Goal: Check status: Check status

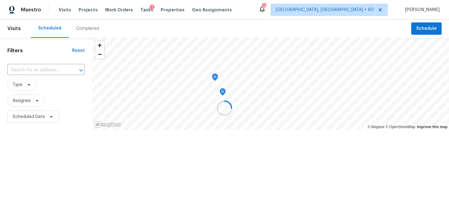
click at [79, 23] on div at bounding box center [224, 108] width 449 height 216
click at [78, 30] on div "Completed" at bounding box center [87, 29] width 23 height 6
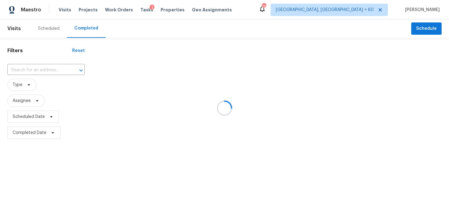
click at [35, 70] on div at bounding box center [224, 108] width 449 height 216
click at [27, 67] on div at bounding box center [224, 108] width 449 height 216
click at [20, 68] on div at bounding box center [224, 108] width 449 height 216
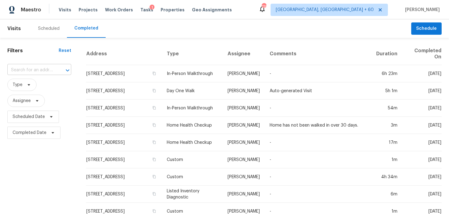
click at [19, 71] on input "text" at bounding box center [30, 70] width 47 height 10
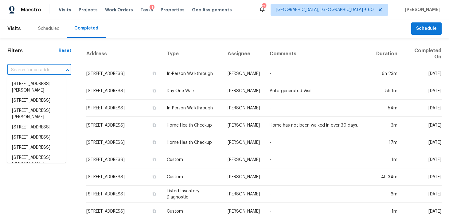
paste input "8504 Balta Ct Irving, TX 75063"
type input "8504 Balta Ct Irving, TX 75063"
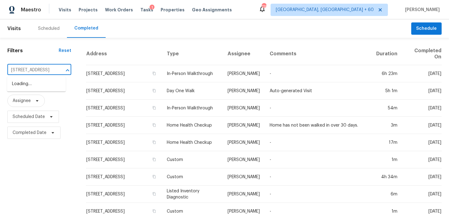
scroll to position [0, 24]
click at [22, 87] on li "8504 Balta Ct, Irving, TX 75063" at bounding box center [36, 84] width 59 height 10
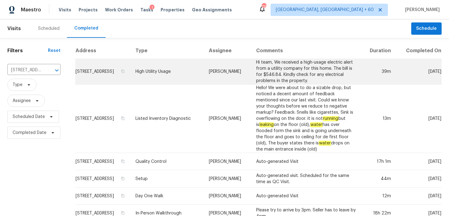
click at [177, 75] on td "High Utility Usage" at bounding box center [167, 72] width 73 height 26
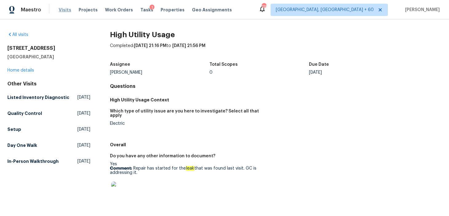
click at [63, 7] on span "Visits" at bounding box center [65, 10] width 13 height 6
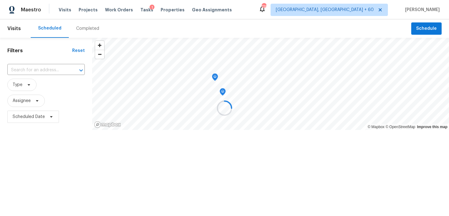
click at [91, 27] on div at bounding box center [224, 108] width 449 height 216
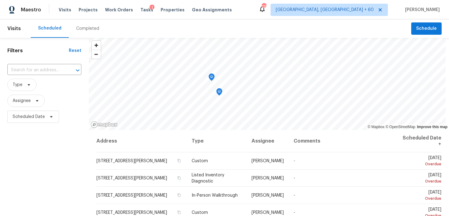
click at [86, 30] on div "Completed" at bounding box center [87, 29] width 23 height 6
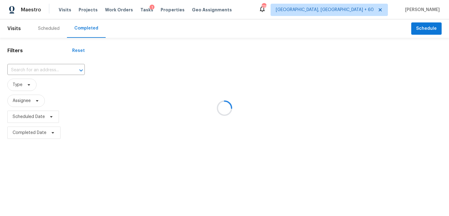
click at [43, 65] on div at bounding box center [224, 108] width 449 height 216
click at [40, 68] on div at bounding box center [224, 108] width 449 height 216
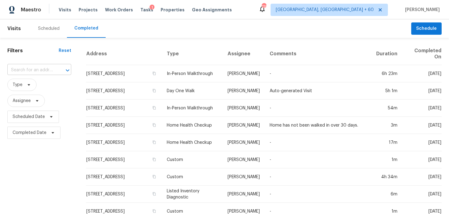
click at [21, 71] on input "text" at bounding box center [30, 70] width 47 height 10
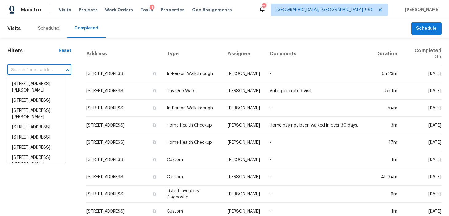
paste input "8504 Balta Ct Irving, TX 75063"
type input "8504 Balta Ct Irving, TX 75063"
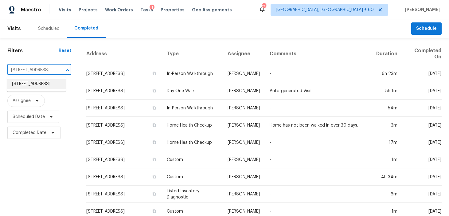
click at [25, 87] on li "8504 Balta Ct, Irving, TX 75063" at bounding box center [36, 84] width 59 height 10
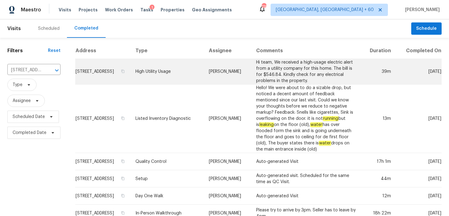
click at [172, 73] on td "High Utility Usage" at bounding box center [167, 72] width 73 height 26
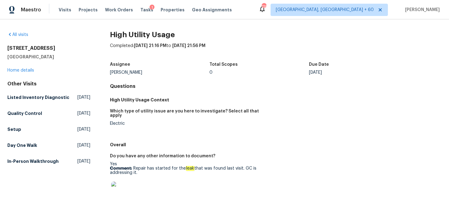
click at [20, 73] on div "8504 Balta Ct Irving, TX 75063 Home details" at bounding box center [48, 59] width 83 height 28
click at [19, 70] on link "Home details" at bounding box center [20, 70] width 27 height 4
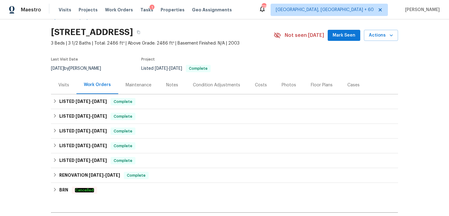
scroll to position [18, 0]
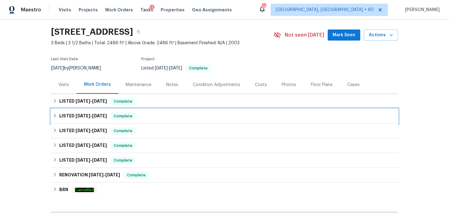
click at [140, 118] on div "LISTED 7/10/25 - 7/11/25 Complete" at bounding box center [225, 116] width 344 height 7
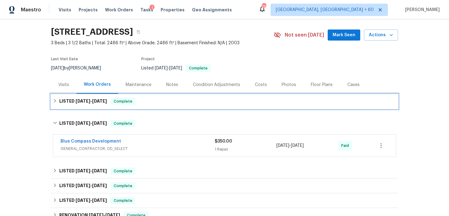
click at [180, 108] on div "LISTED 8/4/25 - 8/11/25 Complete" at bounding box center [224, 101] width 347 height 15
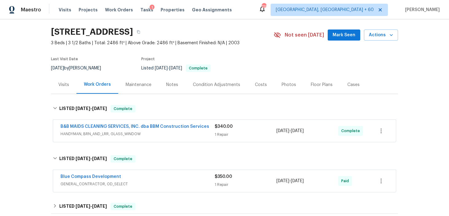
click at [218, 130] on div "$340.00 1 Repair" at bounding box center [246, 131] width 62 height 15
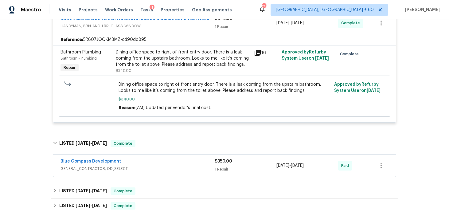
scroll to position [134, 0]
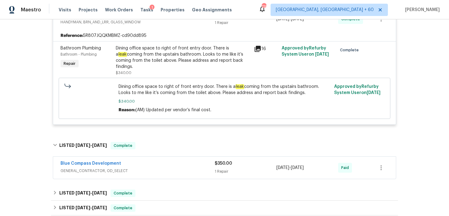
click at [221, 168] on div "1 Repair" at bounding box center [246, 171] width 62 height 6
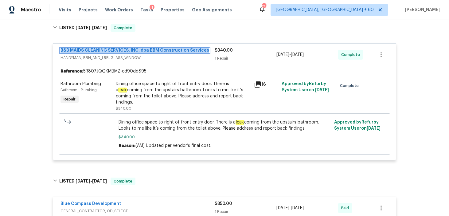
scroll to position [0, 0]
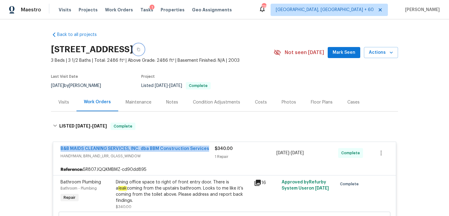
click at [144, 47] on button "button" at bounding box center [138, 49] width 11 height 11
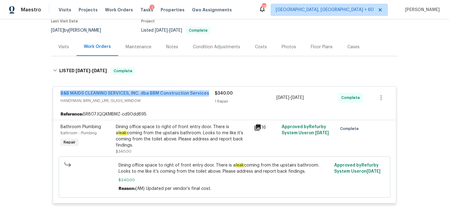
scroll to position [57, 0]
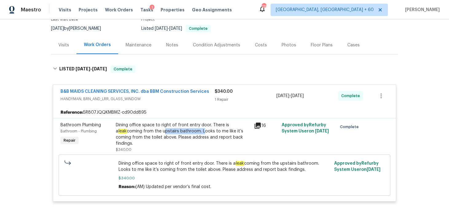
drag, startPoint x: 151, startPoint y: 131, endPoint x: 190, endPoint y: 131, distance: 39.3
click at [190, 131] on div "Dining office space to right of front entry door. There is a leak coming from t…" at bounding box center [183, 134] width 135 height 25
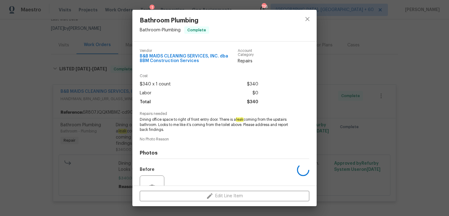
copy div "upstairs bathroom."
click at [306, 21] on icon "close" at bounding box center [307, 18] width 7 height 7
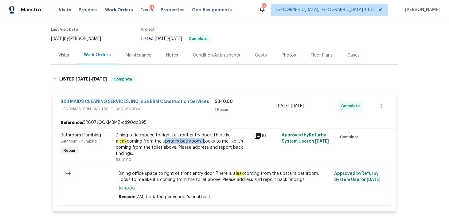
scroll to position [0, 0]
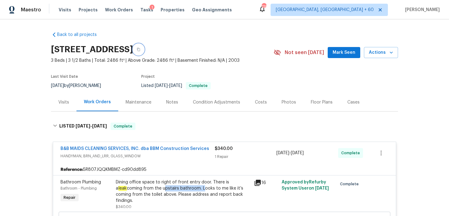
click at [140, 50] on icon "button" at bounding box center [139, 50] width 4 height 4
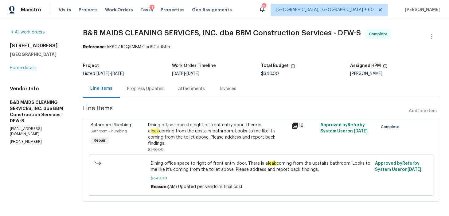
click at [163, 88] on div "Progress Updates" at bounding box center [145, 89] width 36 height 6
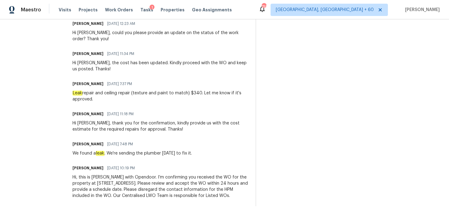
scroll to position [283, 0]
